Goal: Obtain resource: Download file/media

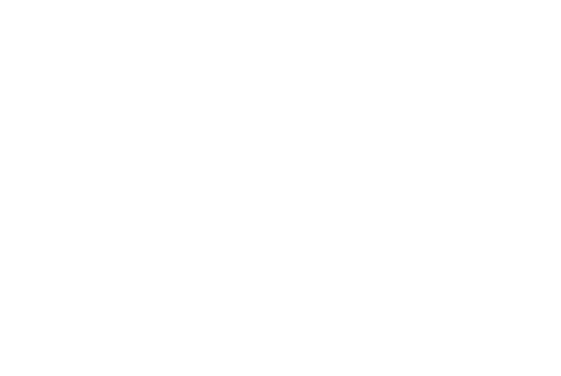
select select "******"
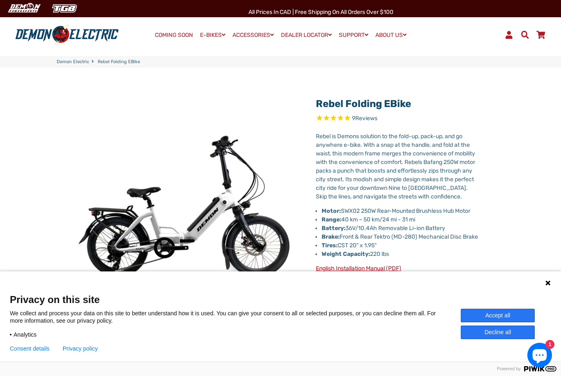
click at [491, 306] on div "Privacy on this site We collect and process your data on this site to better un…" at bounding box center [280, 323] width 541 height 58
click at [486, 318] on button "Accept all" at bounding box center [498, 316] width 74 height 14
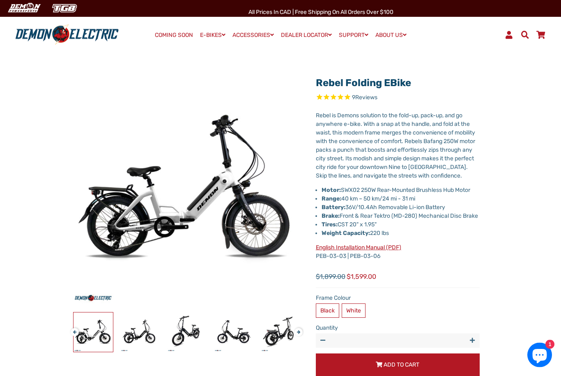
scroll to position [21, 0]
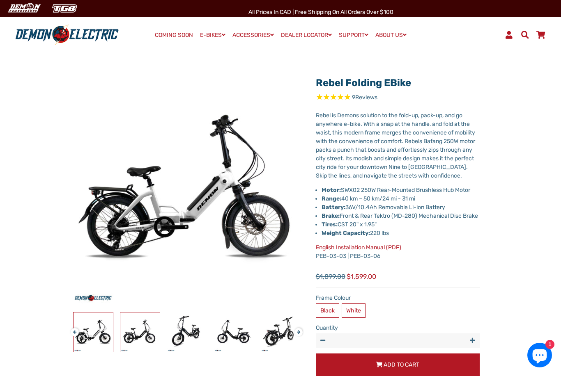
click at [140, 341] on img at bounding box center [139, 332] width 39 height 39
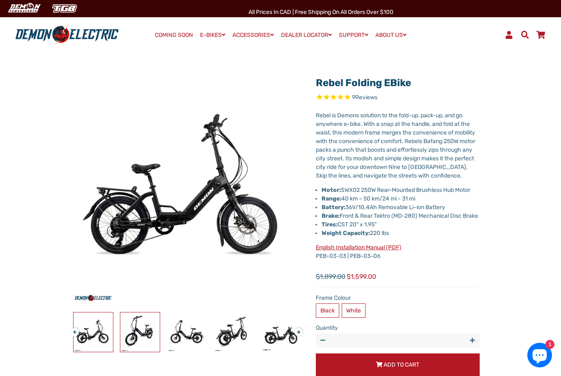
click at [144, 332] on img at bounding box center [139, 332] width 39 height 39
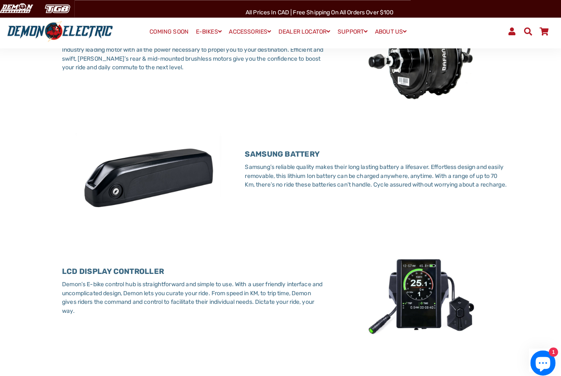
scroll to position [642, 0]
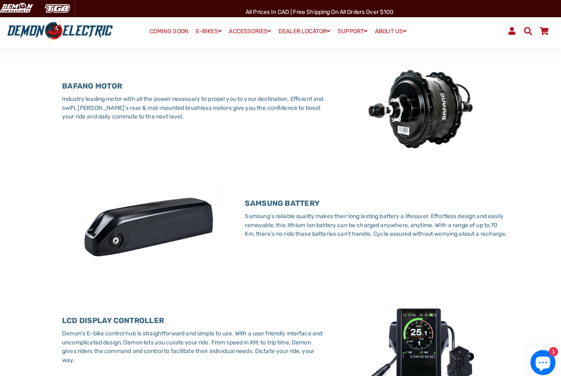
click at [434, 147] on img at bounding box center [420, 108] width 167 height 88
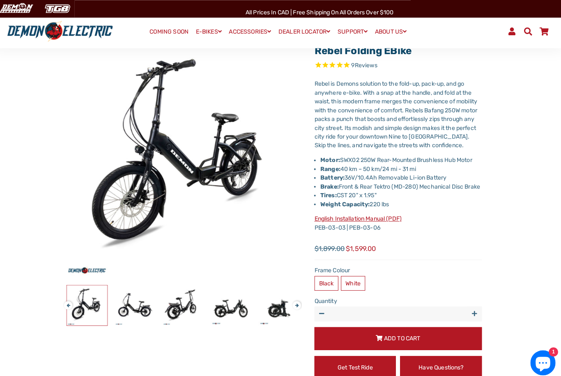
scroll to position [54, 0]
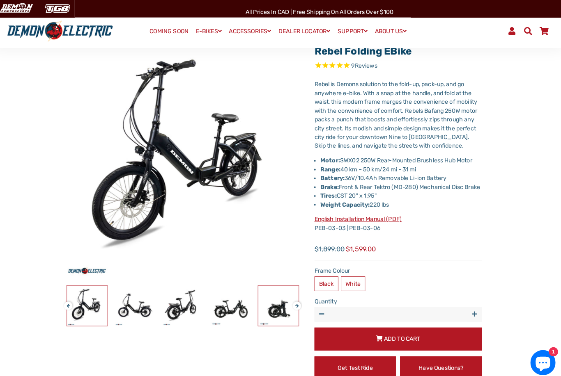
click at [272, 303] on img at bounding box center [280, 299] width 39 height 39
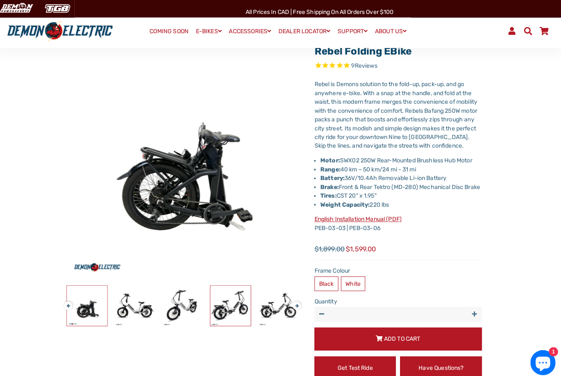
click at [226, 305] on img at bounding box center [233, 299] width 39 height 39
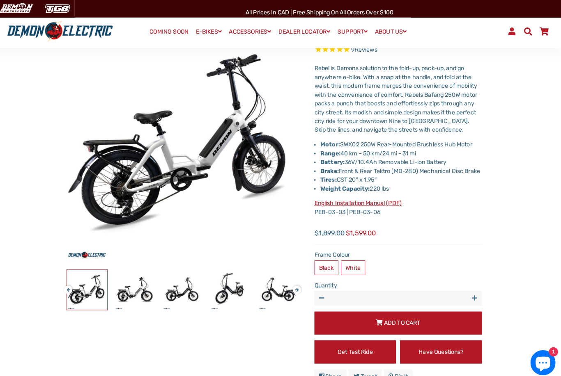
scroll to position [0, 0]
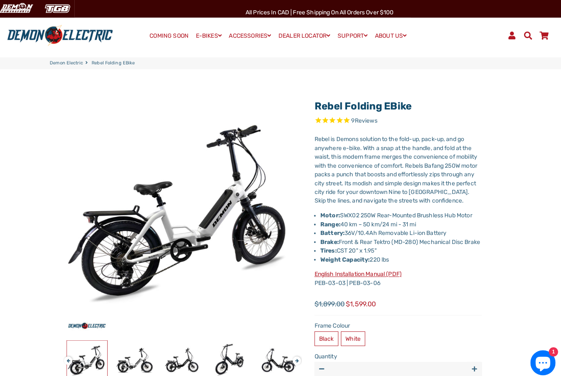
click at [364, 272] on link "English Installation Manual (PDF)" at bounding box center [358, 268] width 85 height 7
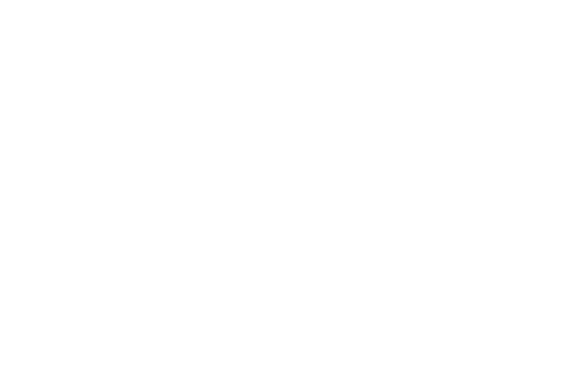
select select "******"
